Goal: Task Accomplishment & Management: Manage account settings

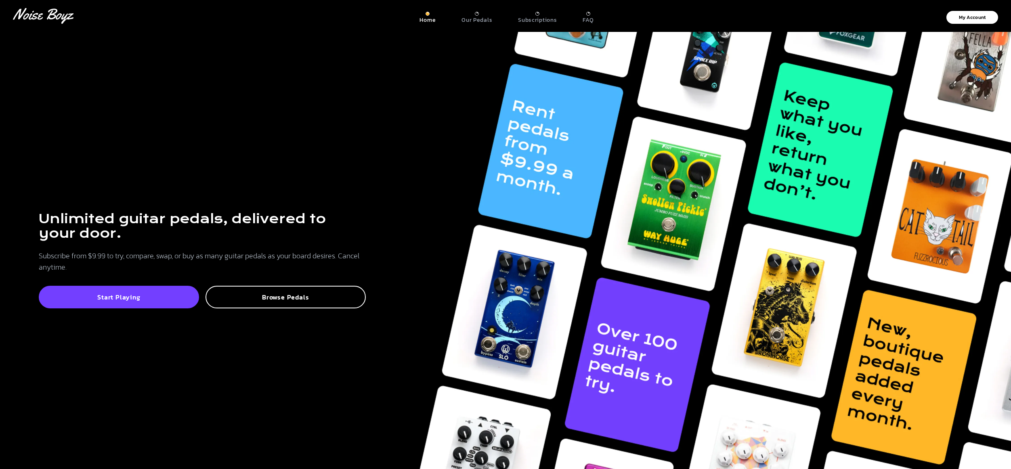
click at [478, 12] on div at bounding box center [477, 14] width 4 height 4
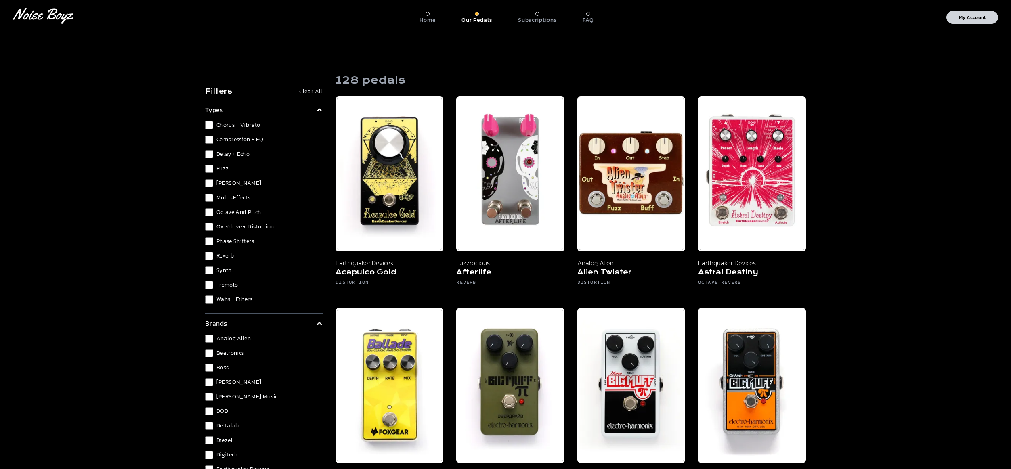
click at [967, 16] on p "My Account" at bounding box center [972, 17] width 27 height 5
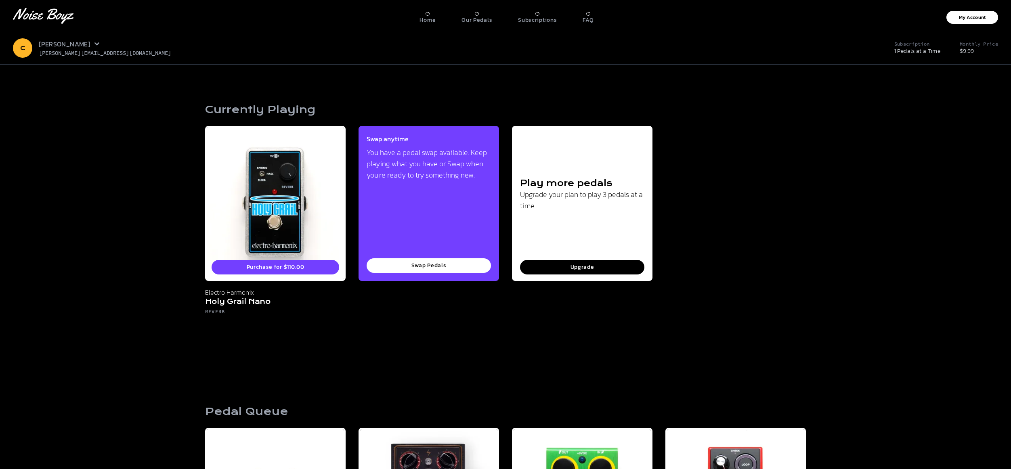
click at [94, 43] on icon at bounding box center [97, 44] width 6 height 6
click at [114, 49] on link "Manage Subscription" at bounding box center [139, 48] width 78 height 15
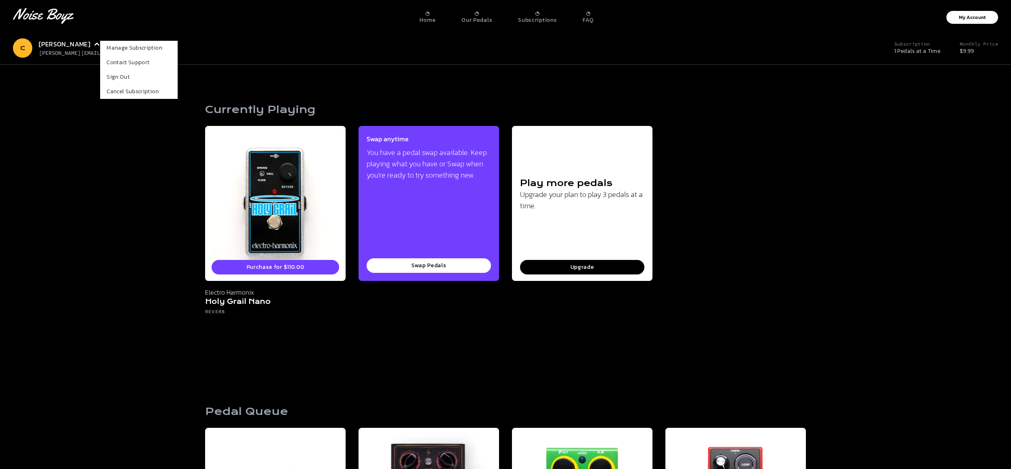
click at [220, 59] on section "C [PERSON_NAME] Manage Subscription Contact Support Sign Out Cancel Subscriptio…" at bounding box center [505, 48] width 1011 height 33
click at [74, 159] on section "Currently Playing Purchase for $110.00 Electro Harmonix Holy Grail Nano Reverb …" at bounding box center [505, 216] width 1011 height 302
click at [102, 21] on div "Home Our Pedals Subscriptions FAQ" at bounding box center [506, 15] width 841 height 15
click at [115, 50] on link "Manage Subscription" at bounding box center [139, 48] width 78 height 15
